Goal: Task Accomplishment & Management: Complete application form

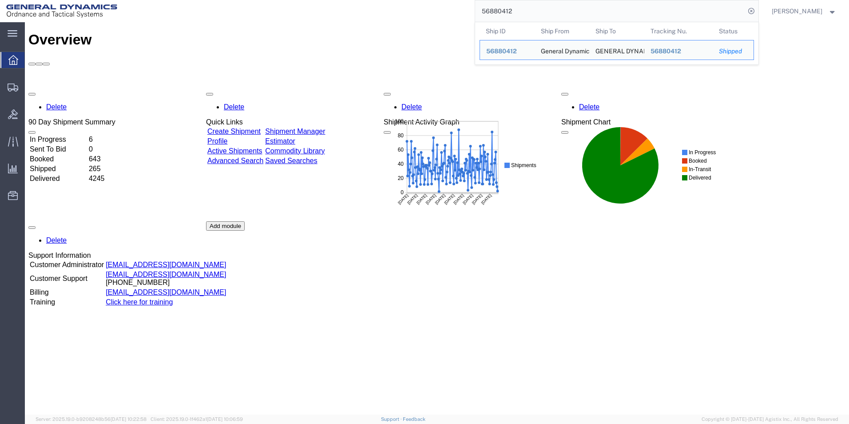
drag, startPoint x: 528, startPoint y: 10, endPoint x: 483, endPoint y: 8, distance: 45.3
click at [483, 8] on div "56880412 Ship ID Ship From Ship To Tracking Nu. Status Ship ID 56880412 Ship Fr…" at bounding box center [440, 11] width 635 height 22
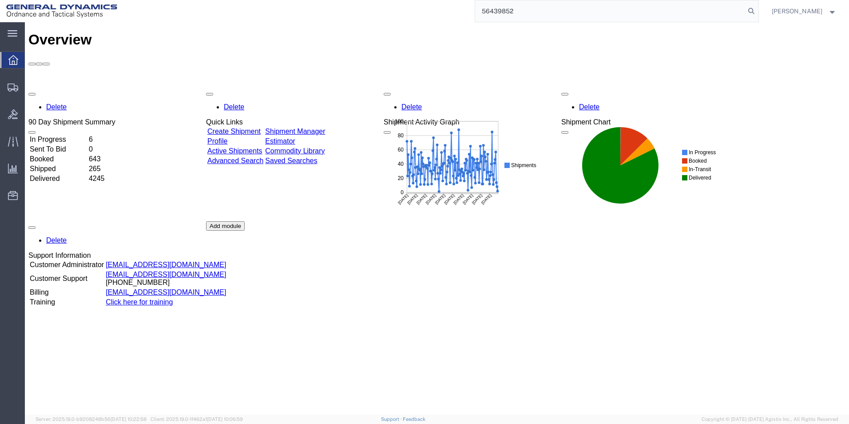
type input "56439852"
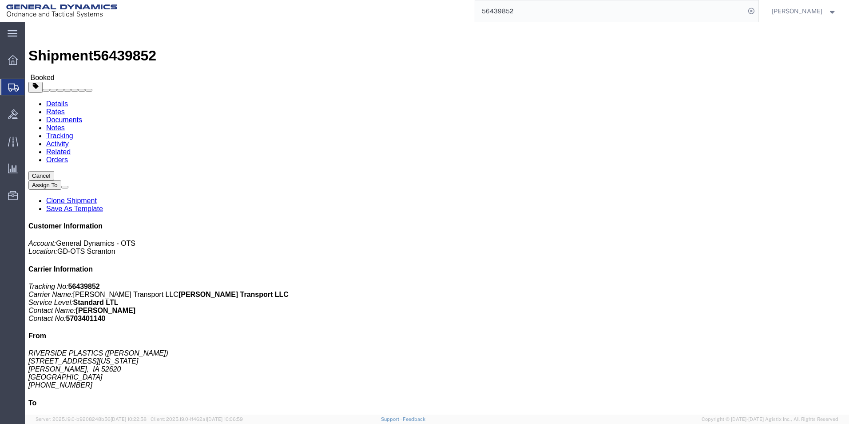
click link "Clone Shipment"
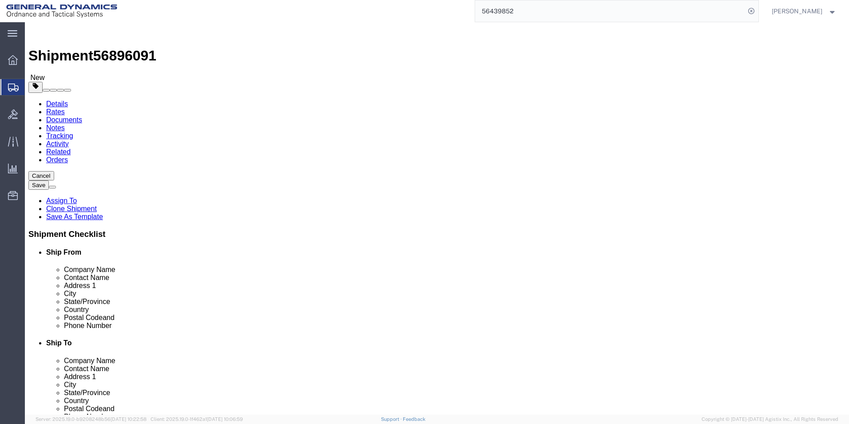
drag, startPoint x: 567, startPoint y: 166, endPoint x: 432, endPoint y: 159, distance: 135.6
click div "Location Select Select My Profile Location GD-OTS [GEOGRAPHIC_DATA] (Commerce) …"
type input "[PERSON_NAME]"
click p "- [PERSON_NAME] Construction - ([PERSON_NAME]) [STREET_ADDRESS][PERSON_NAME]"
type input "18640"
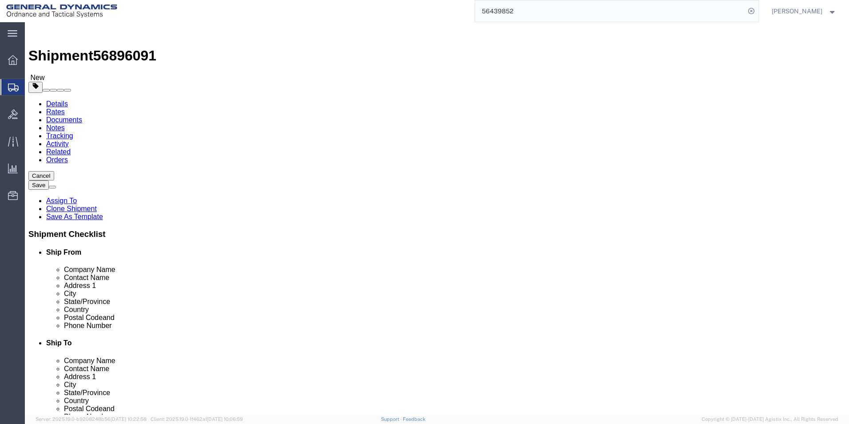
select select "PA"
type input "[PERSON_NAME] Construction"
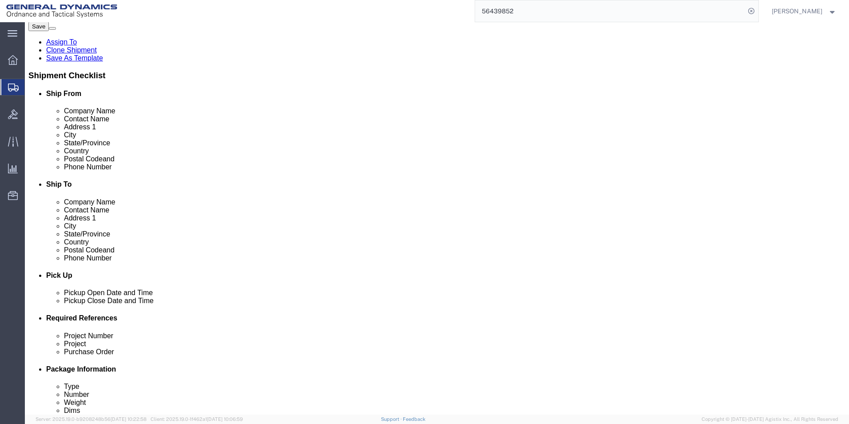
scroll to position [178, 0]
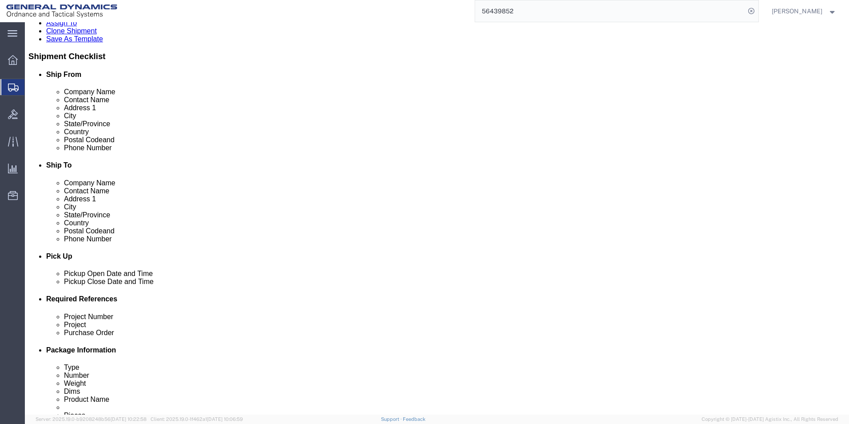
click div "[DATE] 3:28 PM"
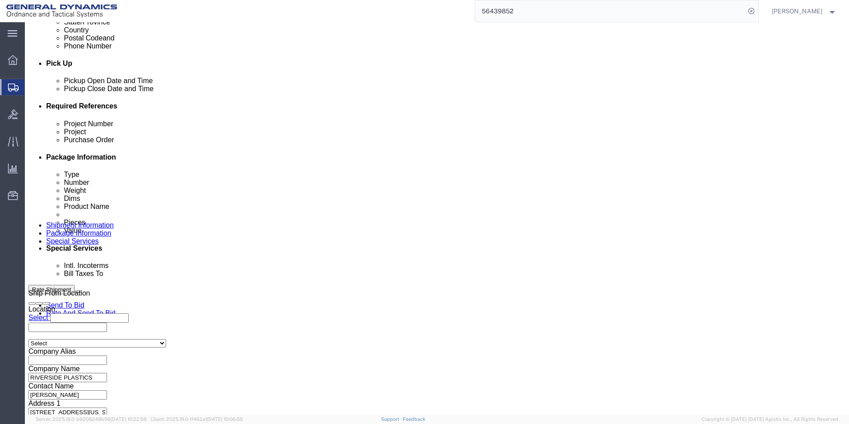
click button "Apply"
click div "[DATE] 3:28 PM"
drag, startPoint x: 67, startPoint y: 249, endPoint x: 53, endPoint y: 249, distance: 14.2
click input ":238 PM"
click input "10:00 PM"
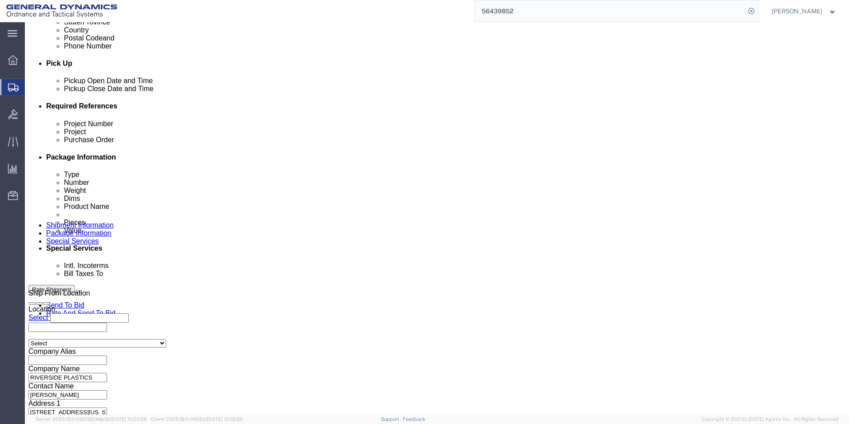
type input "10:00 AM"
click button "Apply"
click div
click input "5:28 PM"
click button "Apply"
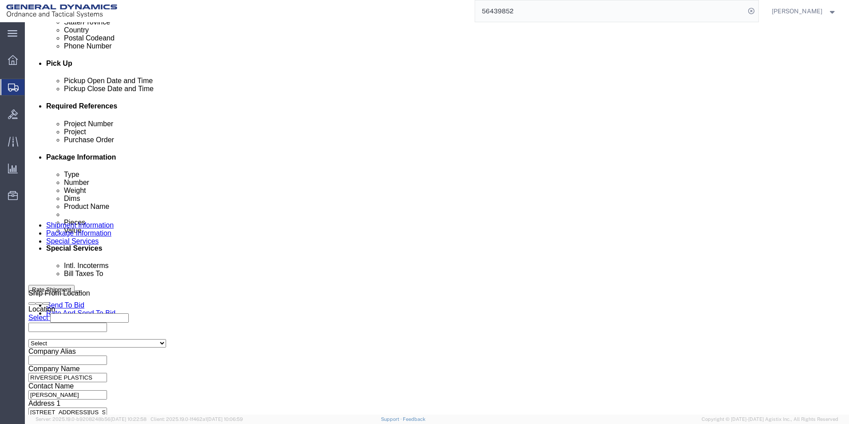
drag, startPoint x: 618, startPoint y: 357, endPoint x: 528, endPoint y: 351, distance: 89.9
click div "Previous Continue"
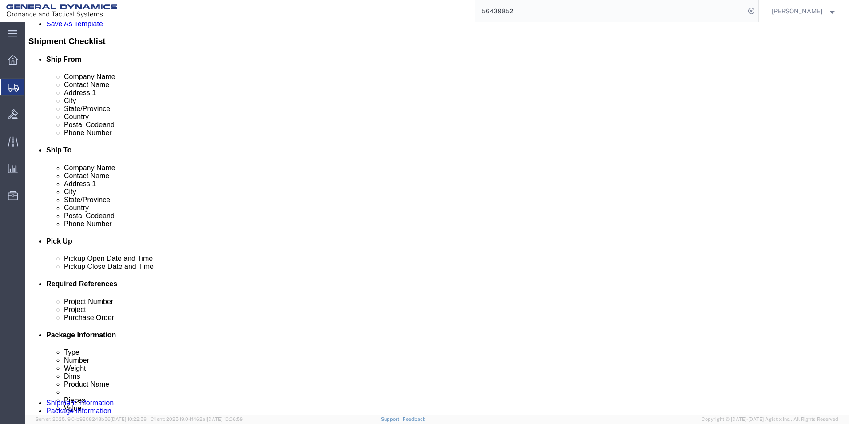
scroll to position [237, 0]
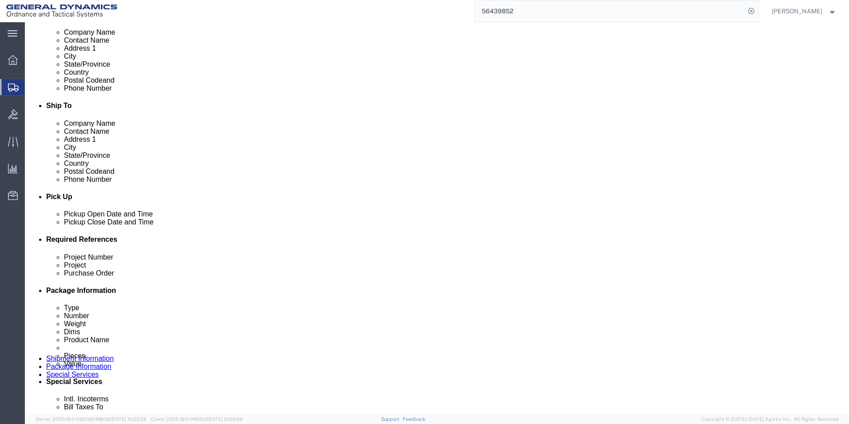
click icon
click div
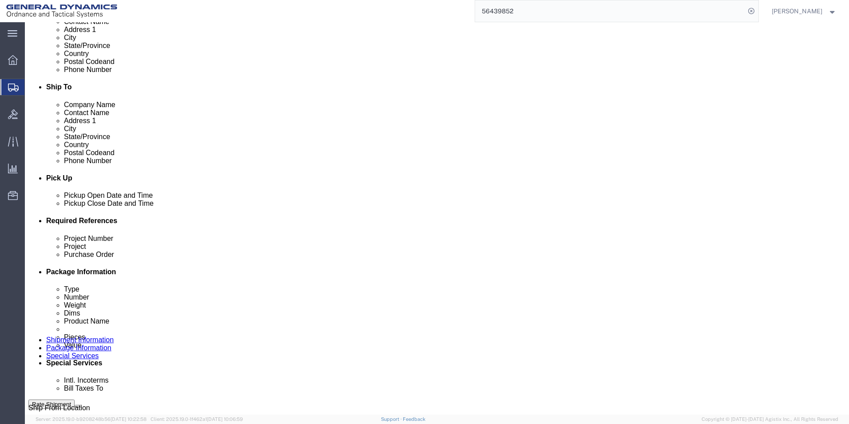
scroll to position [260, 0]
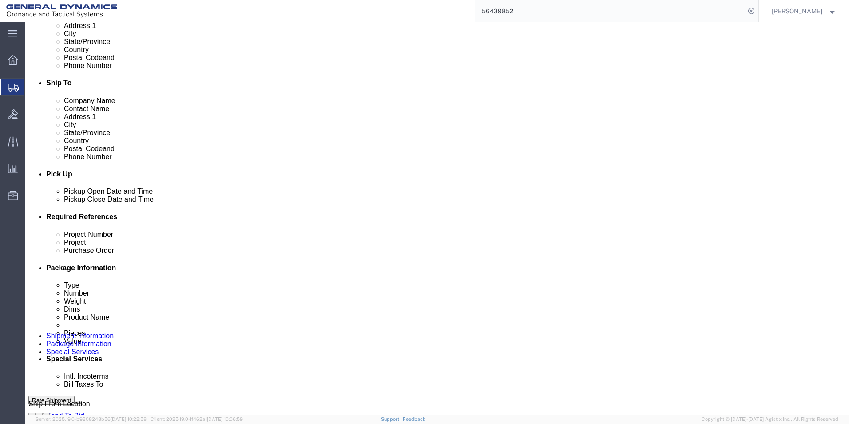
drag, startPoint x: 372, startPoint y: 361, endPoint x: 378, endPoint y: 361, distance: 5.8
click input "8:28 PM"
drag, startPoint x: 380, startPoint y: 360, endPoint x: 364, endPoint y: 360, distance: 15.1
click input "00:28 PM"
click input "8:00:28 PM"
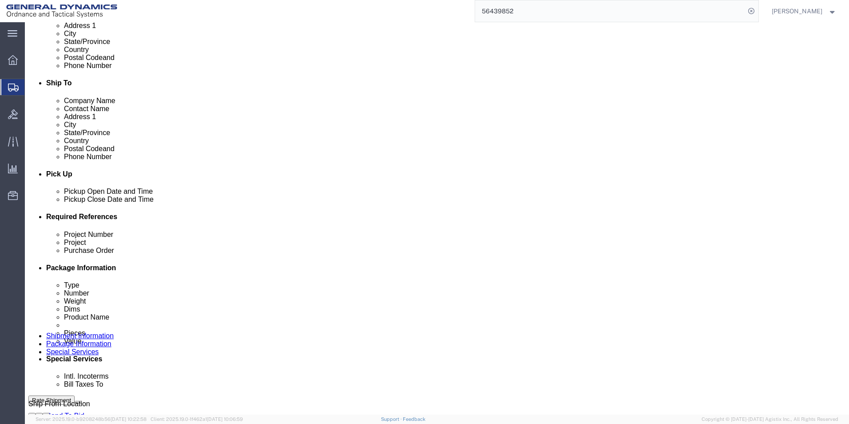
click input "8:00 PM"
type input "8:00 AM"
click button "Apply"
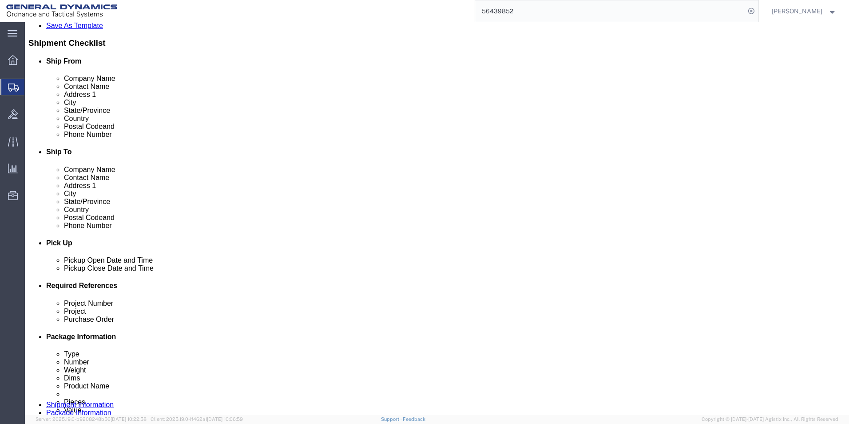
scroll to position [0, 0]
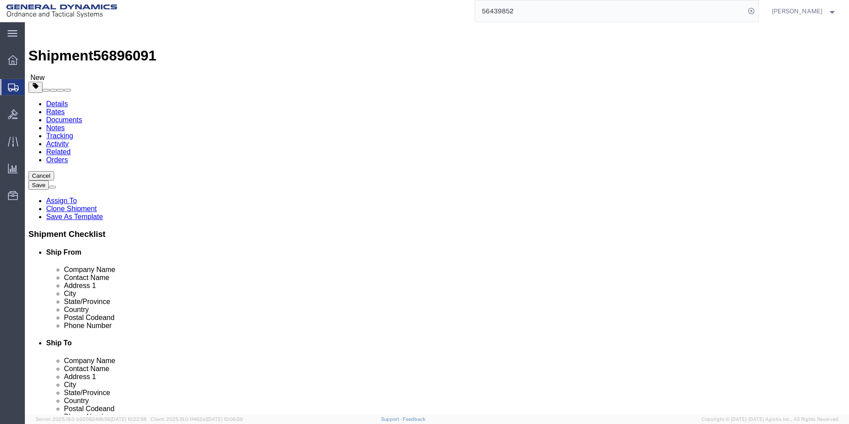
click icon
click dd "5760.00 Each"
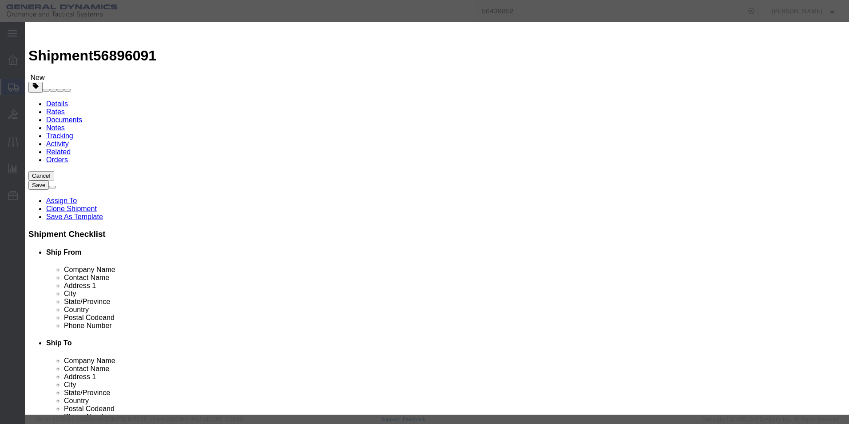
click button "Save & Close"
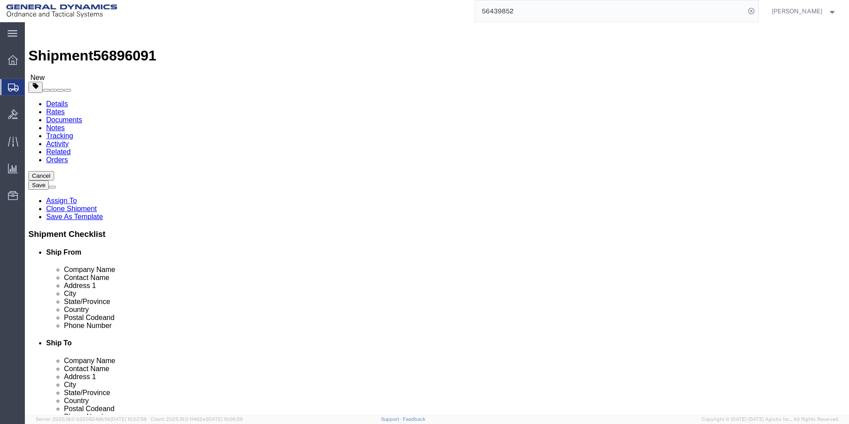
click button "Continue"
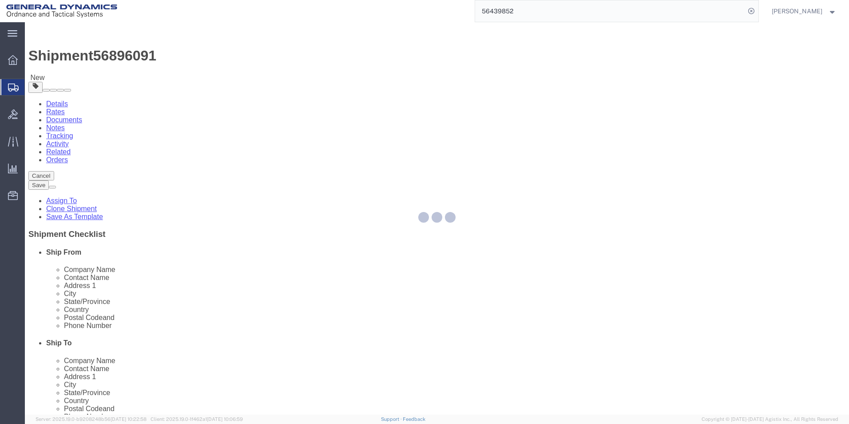
select select
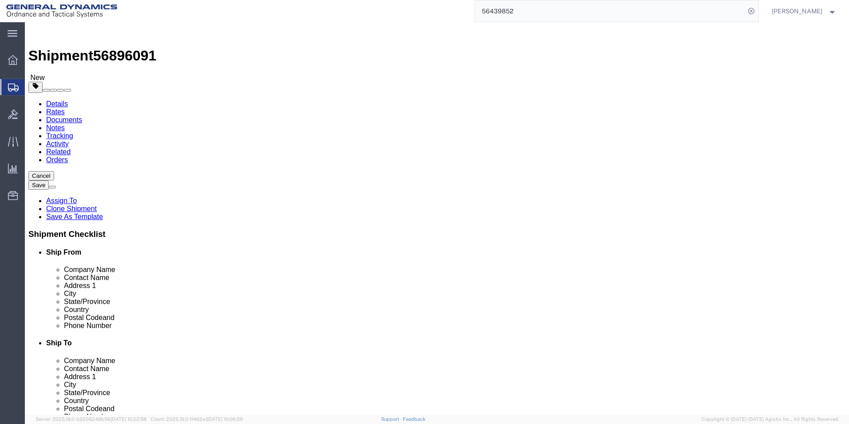
select select "DEPARTMENT"
select select "1763981"
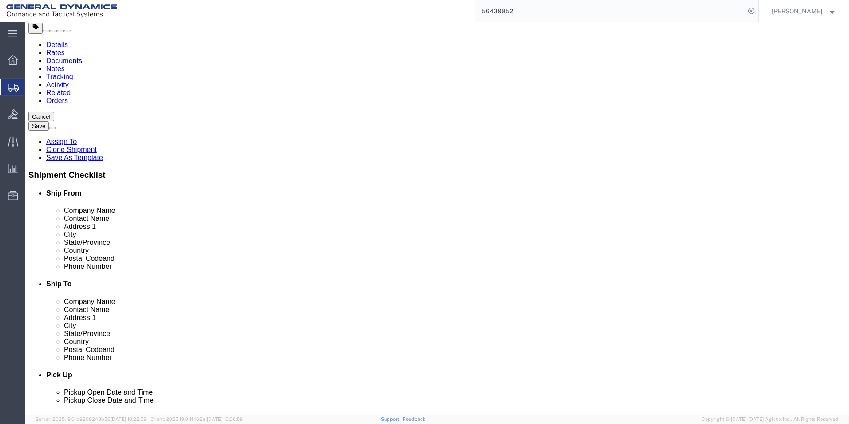
scroll to position [222, 0]
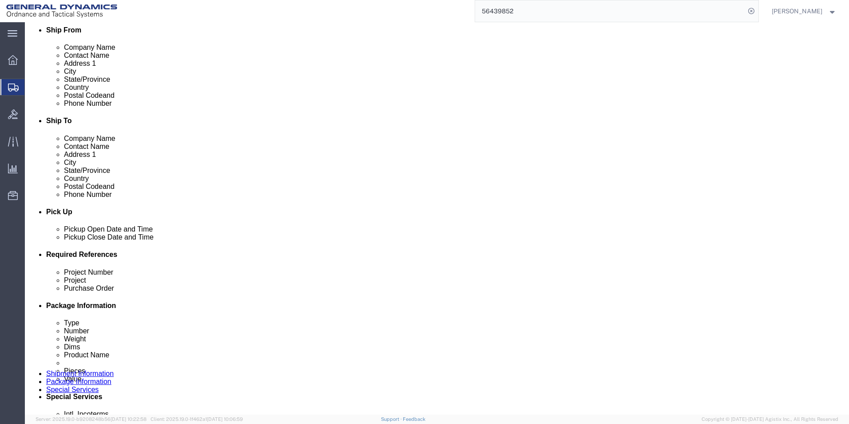
click select "Select Recipient Account Sender/Shipper Third Party Account"
select select "SHIP"
click select "Select Recipient Account Sender/Shipper Third Party Account"
click icon
drag, startPoint x: 327, startPoint y: 283, endPoint x: 378, endPoint y: 281, distance: 51.6
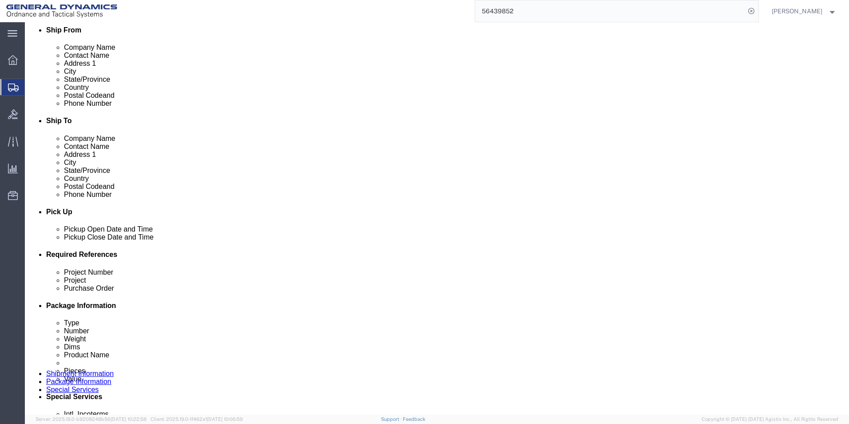
click div "References Add reference"
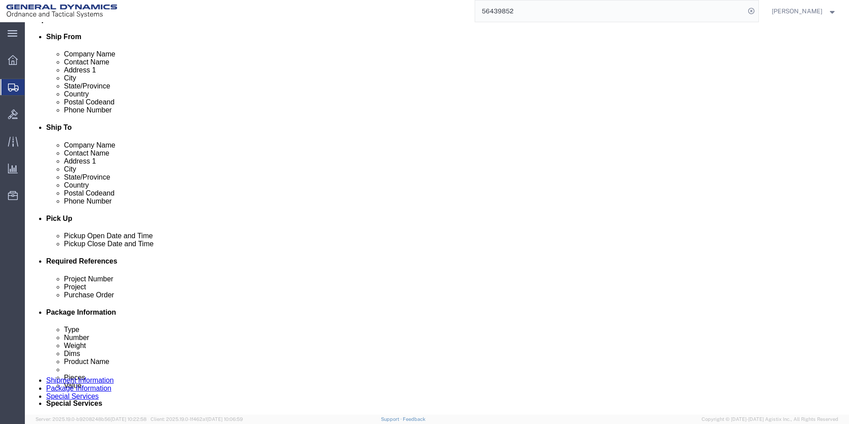
scroll to position [89, 0]
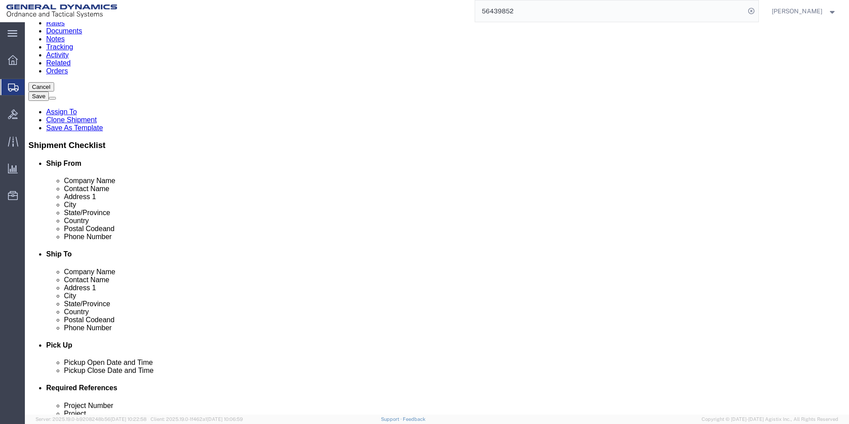
click input "text"
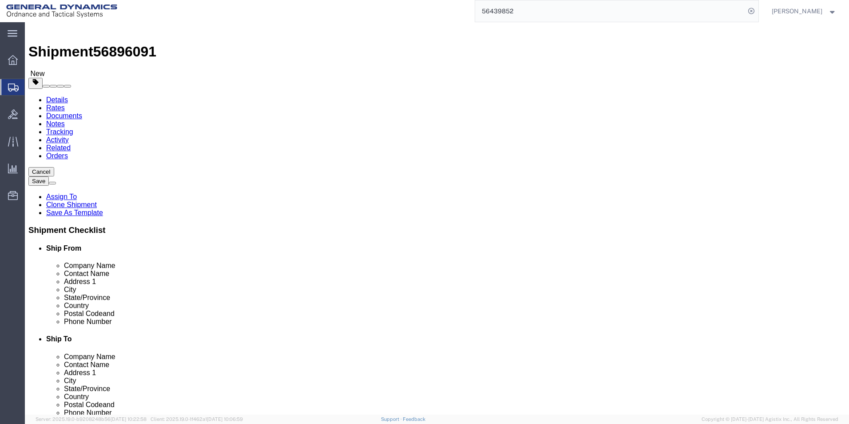
scroll to position [0, 0]
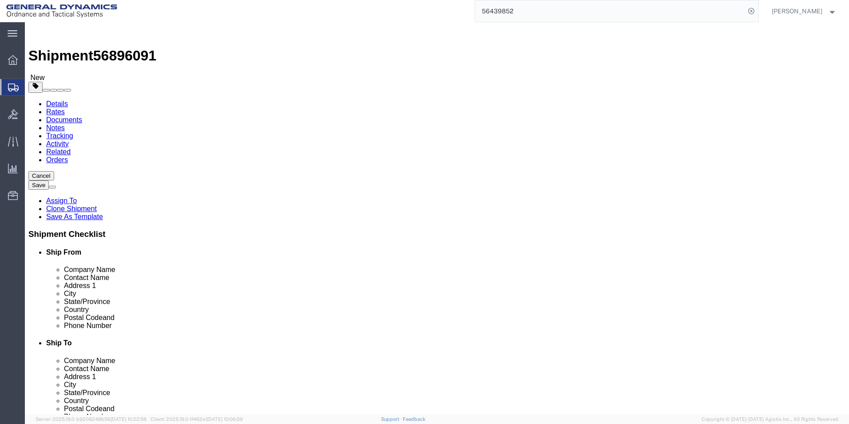
type input "[PHONE_NUMBER]"
click input "[PERSON_NAME] [PERSON_NAME]"
type input "[PERSON_NAME] / [PERSON_NAME]"
click icon
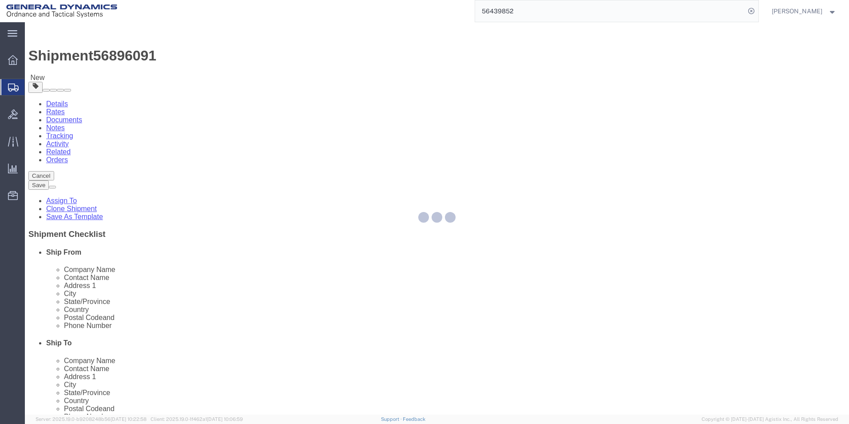
select select
select select "DEPARTMENT"
select select "1763981"
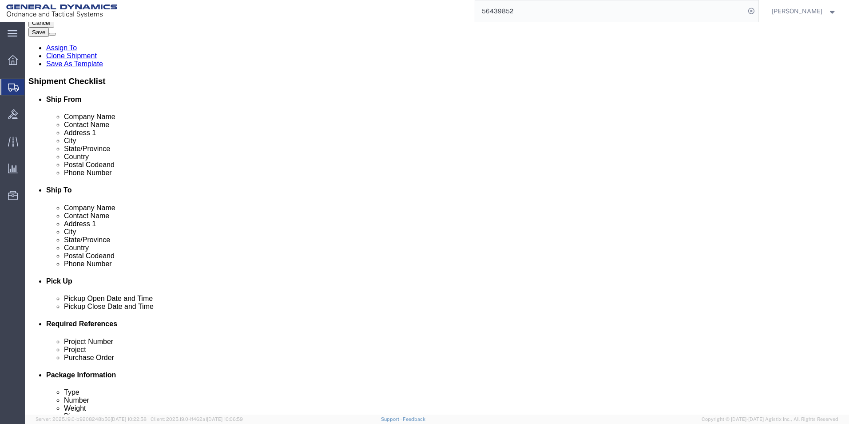
scroll to position [311, 0]
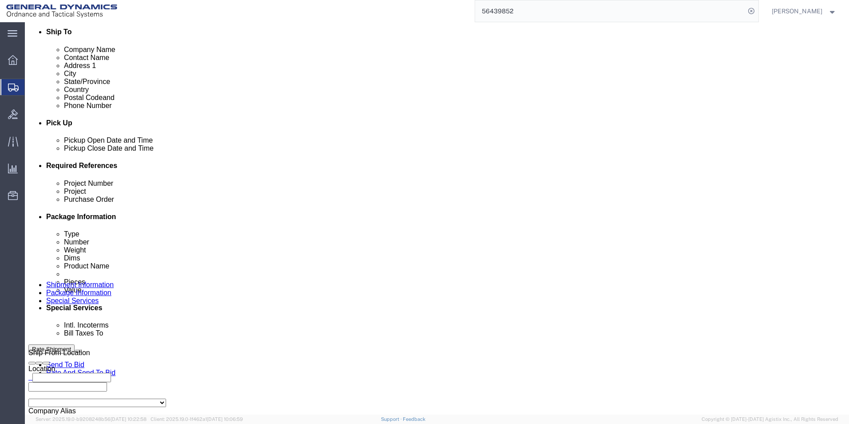
click button "Rate Shipment"
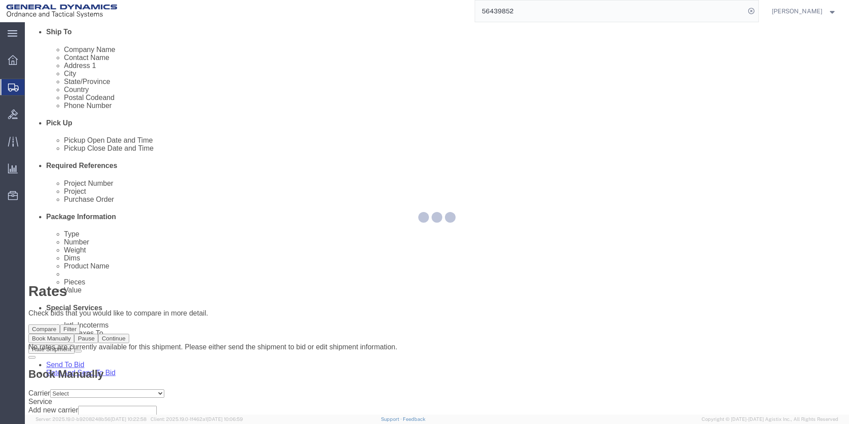
scroll to position [0, 0]
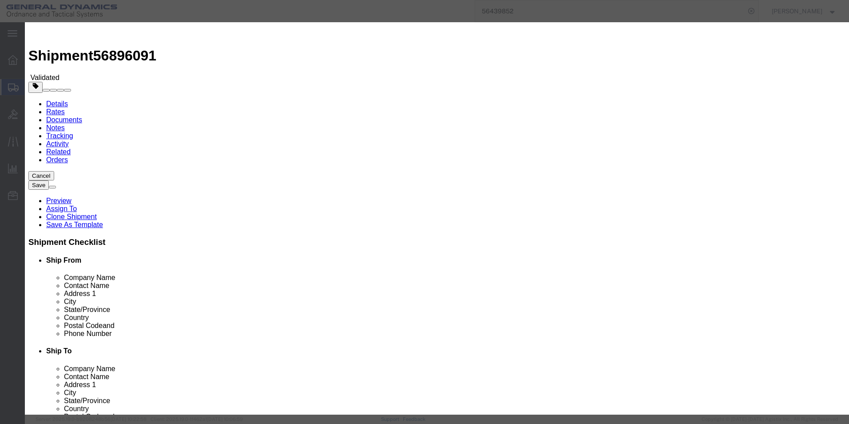
select select "7817"
select select "17707"
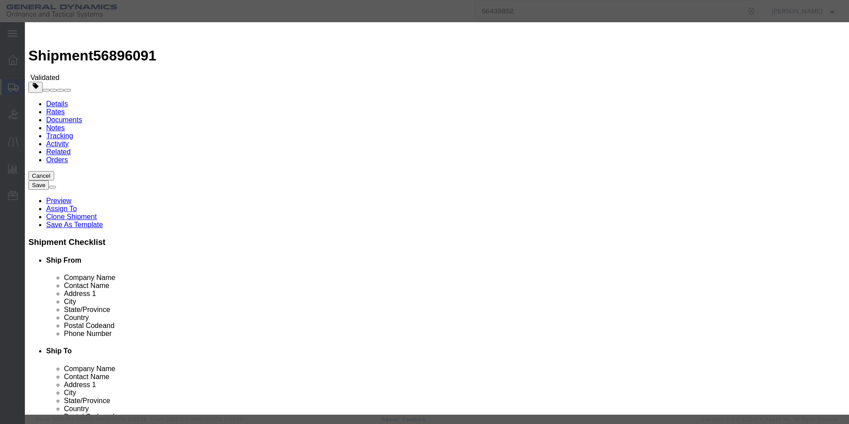
type input "56896091"
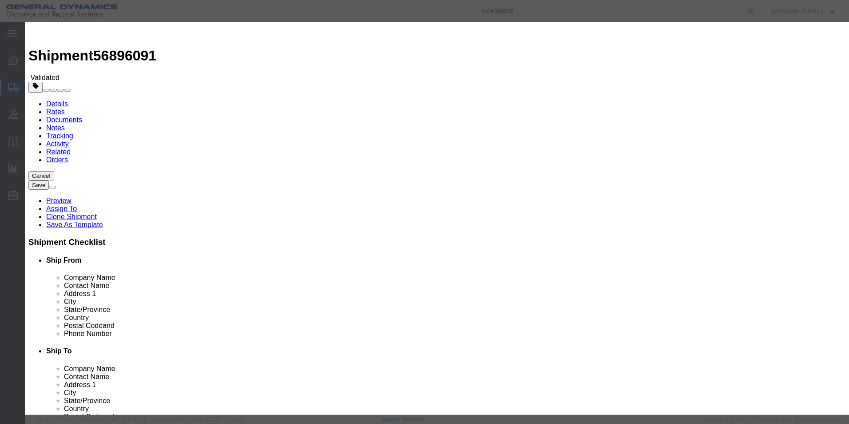
type input "[PERSON_NAME]"
type input "2722280724"
